Goal: Download file/media

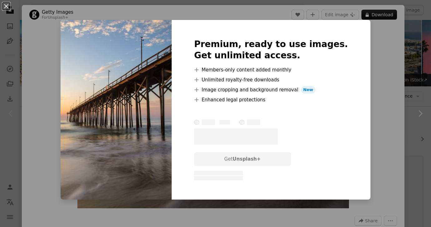
scroll to position [101, 0]
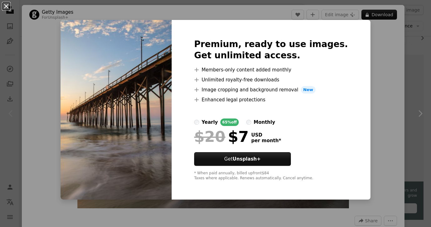
click at [7, 6] on button "An X shape" at bounding box center [5, 5] width 7 height 7
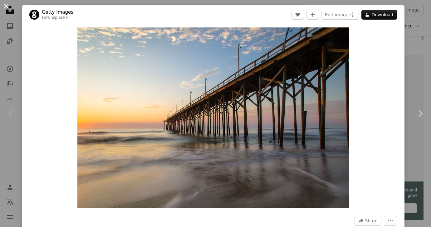
click at [5, 6] on button "An X shape" at bounding box center [5, 5] width 7 height 7
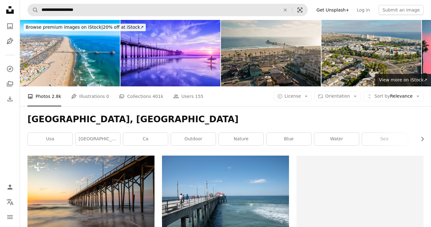
scroll to position [524, 0]
